Goal: Use online tool/utility

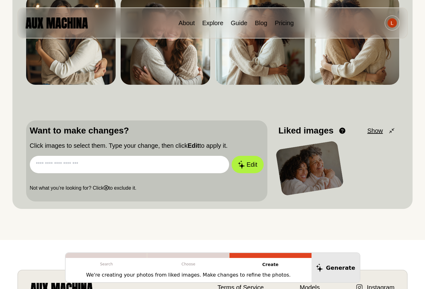
scroll to position [104, 0]
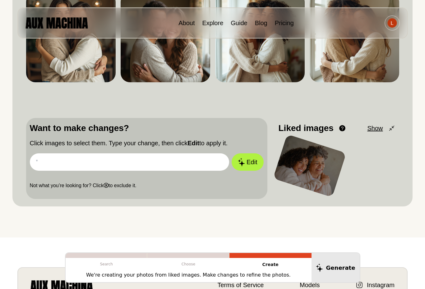
click at [136, 162] on input "text" at bounding box center [130, 162] width 200 height 17
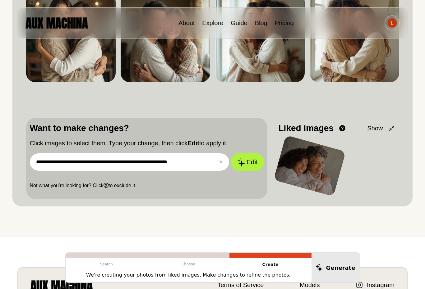
click at [249, 160] on button "Edit" at bounding box center [248, 162] width 34 height 18
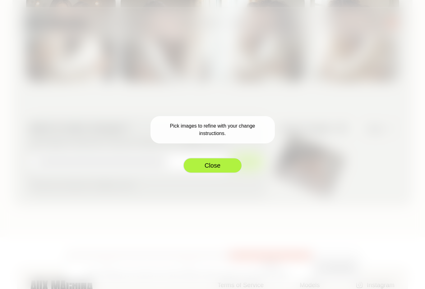
click at [220, 167] on button "Close" at bounding box center [212, 166] width 59 height 16
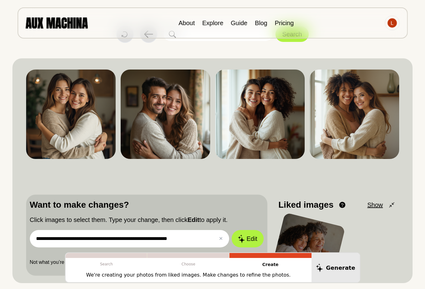
scroll to position [0, 0]
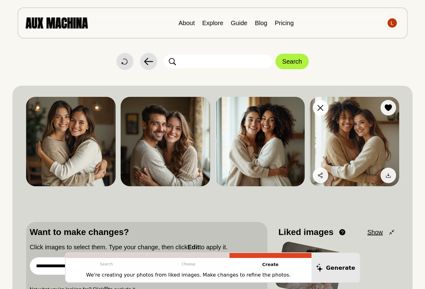
click at [368, 147] on img at bounding box center [355, 142] width 90 height 90
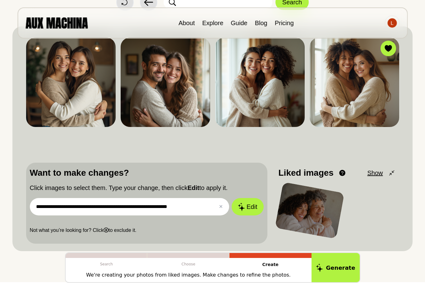
scroll to position [59, 0]
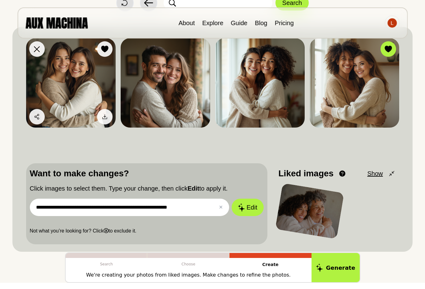
click at [67, 92] on img at bounding box center [71, 83] width 90 height 90
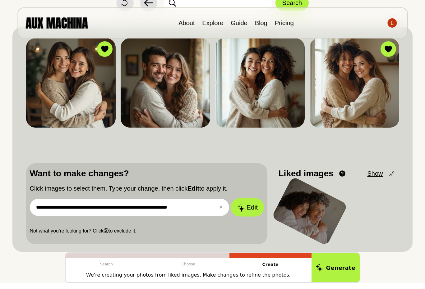
click at [253, 209] on button "Edit" at bounding box center [248, 208] width 34 height 18
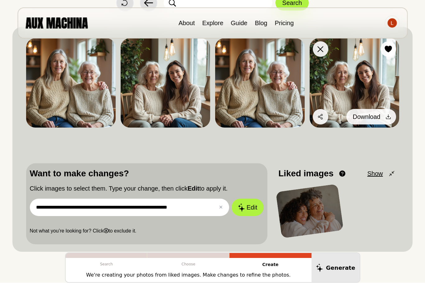
click at [384, 117] on div at bounding box center [388, 116] width 9 height 9
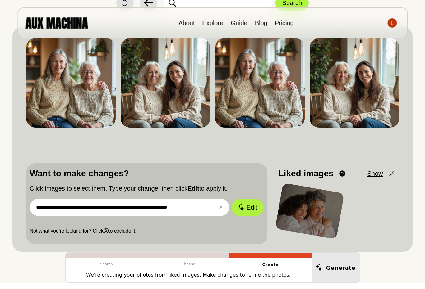
click at [179, 154] on div "**********" at bounding box center [212, 140] width 373 height 210
click at [198, 207] on input "**********" at bounding box center [130, 207] width 200 height 17
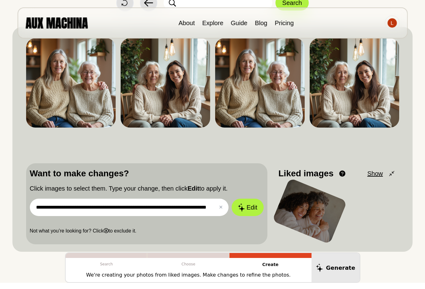
scroll to position [0, 25]
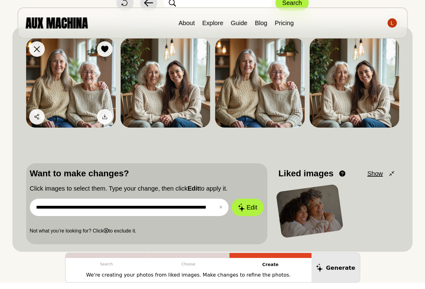
click at [65, 84] on img at bounding box center [71, 83] width 90 height 90
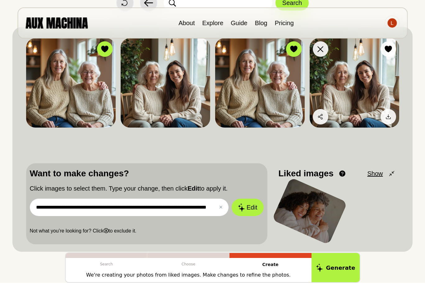
click at [356, 100] on img at bounding box center [355, 83] width 90 height 90
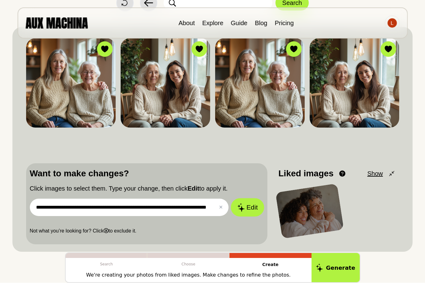
click at [244, 207] on button "Edit" at bounding box center [248, 208] width 34 height 18
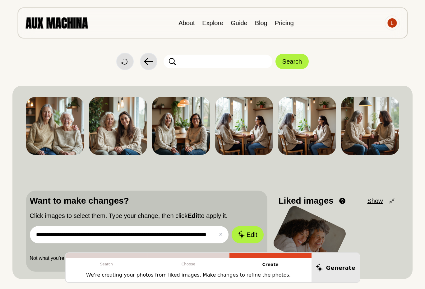
click at [130, 234] on input "**********" at bounding box center [129, 234] width 199 height 17
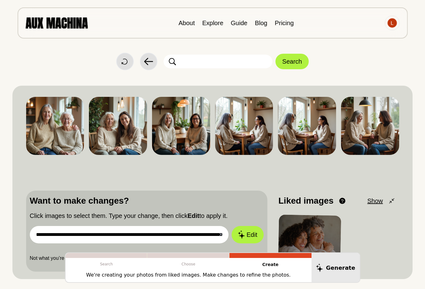
click at [211, 228] on input "**********" at bounding box center [129, 234] width 199 height 17
drag, startPoint x: 200, startPoint y: 235, endPoint x: 296, endPoint y: 240, distance: 96.5
click at [296, 240] on div "**********" at bounding box center [212, 231] width 373 height 81
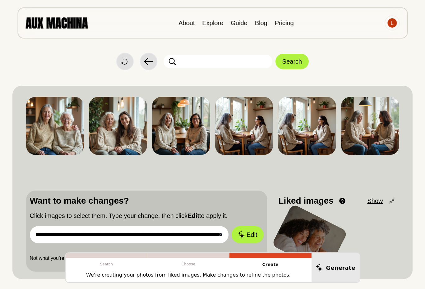
scroll to position [0, 104]
type input "**********"
click at [252, 236] on button "Edit" at bounding box center [248, 235] width 34 height 18
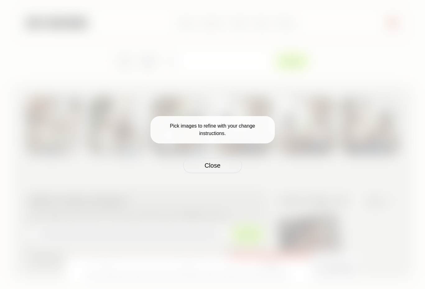
click at [256, 87] on div "Pick images to refine with your change instructions. Close" at bounding box center [212, 144] width 425 height 289
click at [209, 168] on button "Close" at bounding box center [212, 166] width 59 height 16
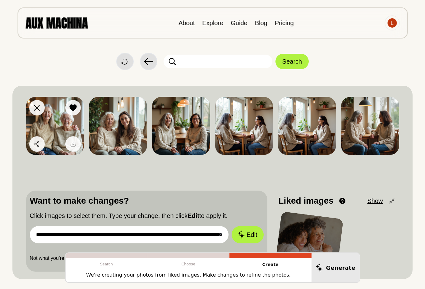
click at [58, 123] on img at bounding box center [55, 126] width 58 height 58
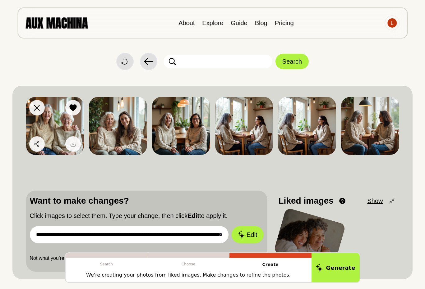
click at [74, 105] on icon at bounding box center [73, 107] width 7 height 7
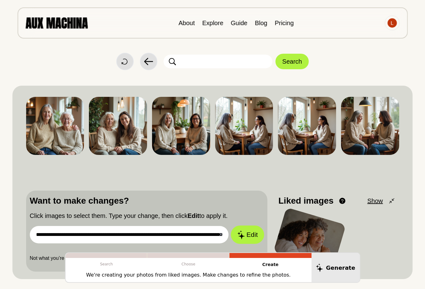
click at [250, 229] on button "Edit" at bounding box center [248, 235] width 34 height 18
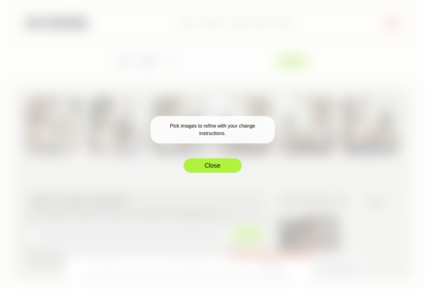
click at [216, 167] on button "Close" at bounding box center [212, 166] width 59 height 16
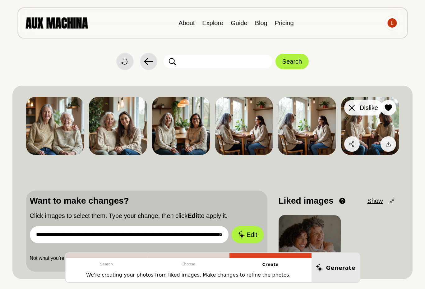
click at [358, 107] on button "Dislike" at bounding box center [363, 108] width 39 height 16
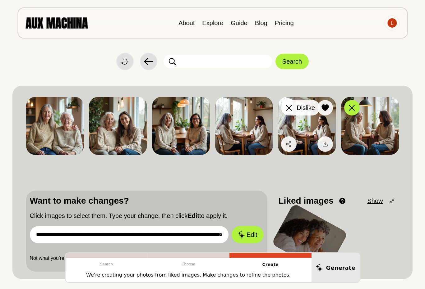
click at [290, 108] on icon at bounding box center [289, 108] width 6 height 6
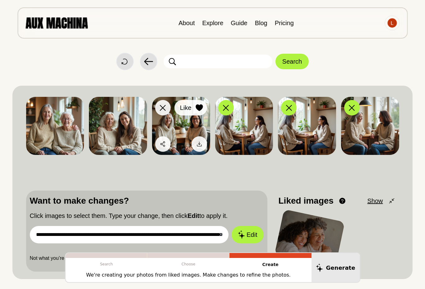
click at [203, 108] on div at bounding box center [199, 107] width 9 height 9
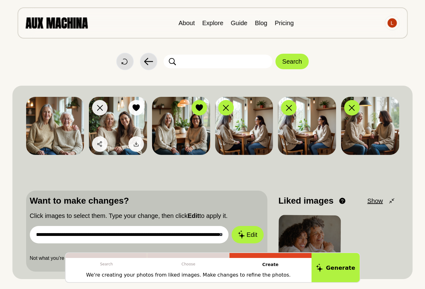
click at [134, 110] on icon at bounding box center [135, 107] width 7 height 7
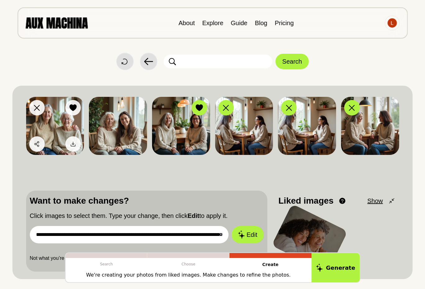
click at [73, 108] on icon at bounding box center [73, 107] width 7 height 7
click at [253, 230] on button "Edit" at bounding box center [248, 235] width 34 height 18
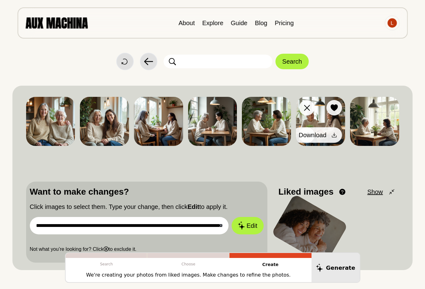
click at [336, 135] on icon at bounding box center [334, 135] width 6 height 6
